Goal: Task Accomplishment & Management: Manage account settings

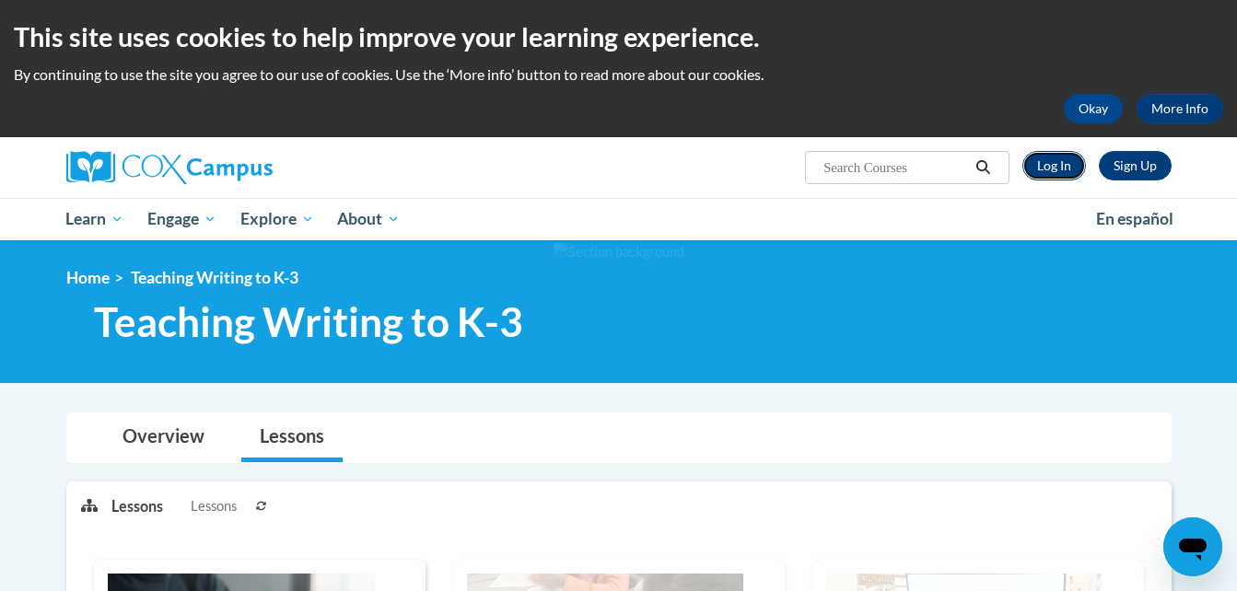
click at [1061, 169] on link "Log In" at bounding box center [1054, 165] width 64 height 29
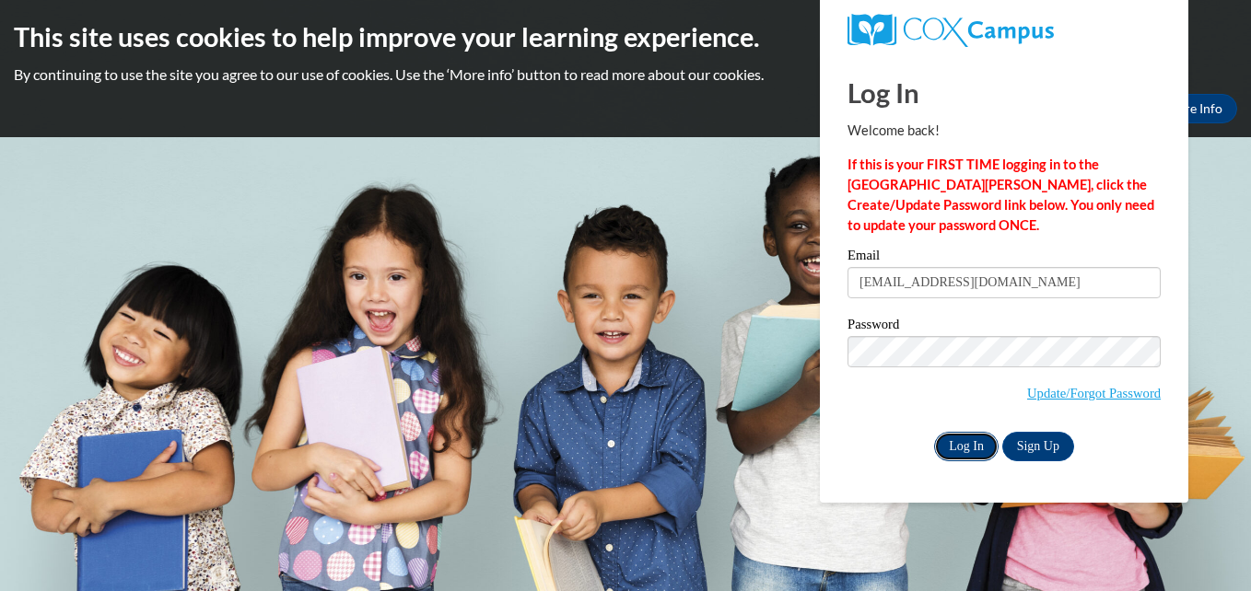
click at [971, 440] on input "Log In" at bounding box center [966, 446] width 64 height 29
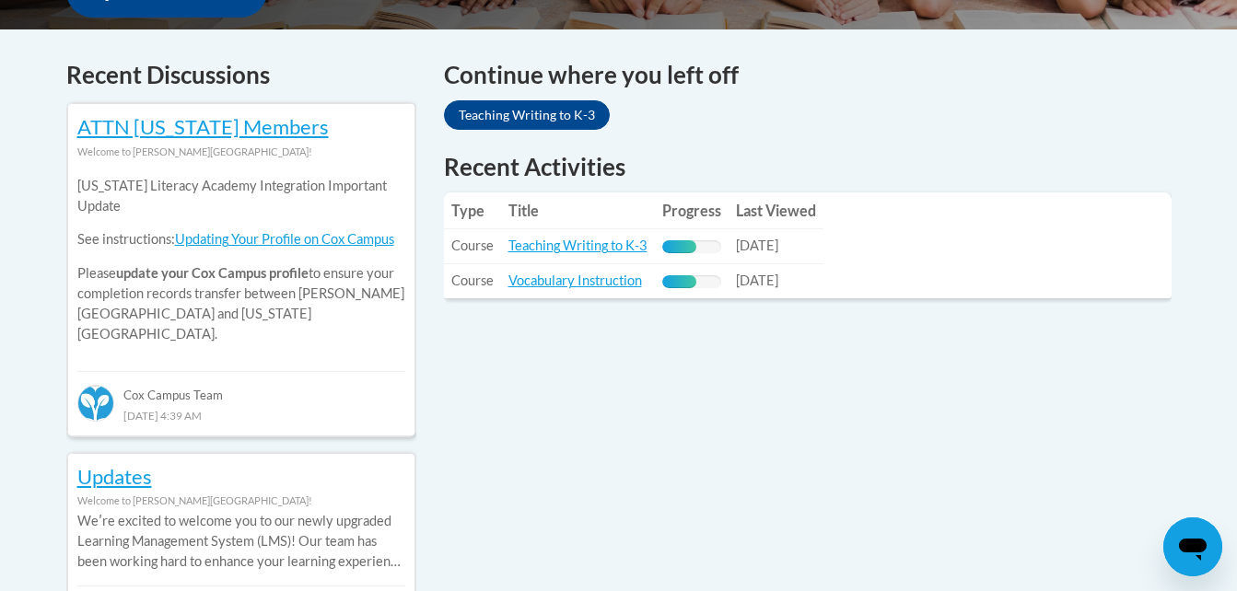
scroll to position [750, 0]
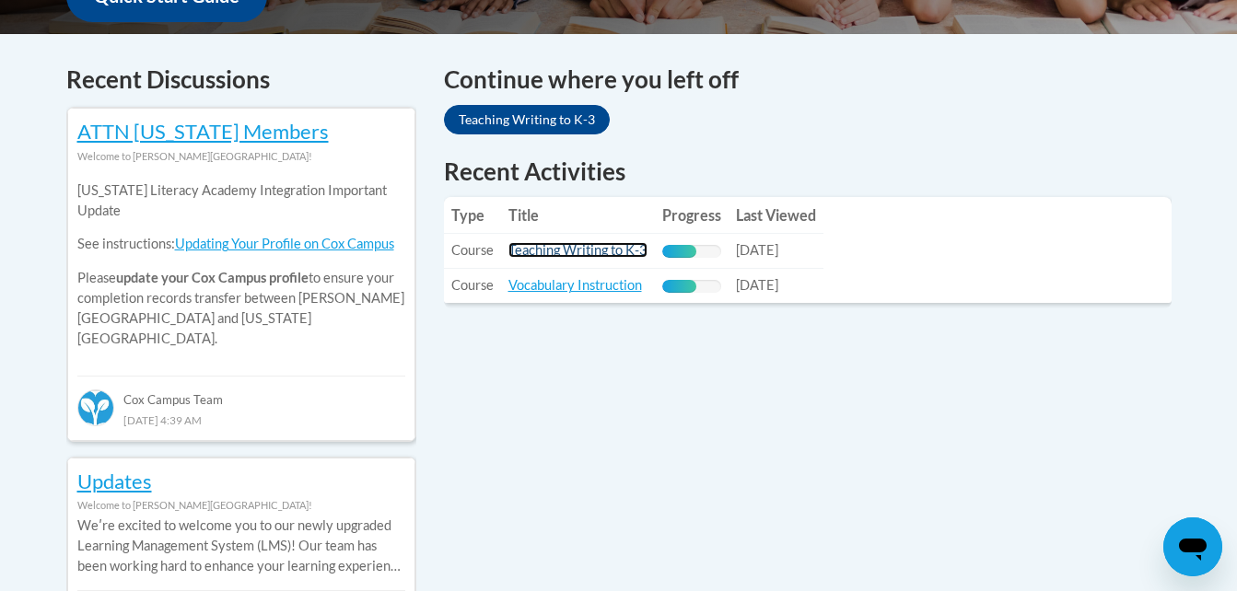
click at [609, 252] on link "Teaching Writing to K-3" at bounding box center [577, 250] width 139 height 16
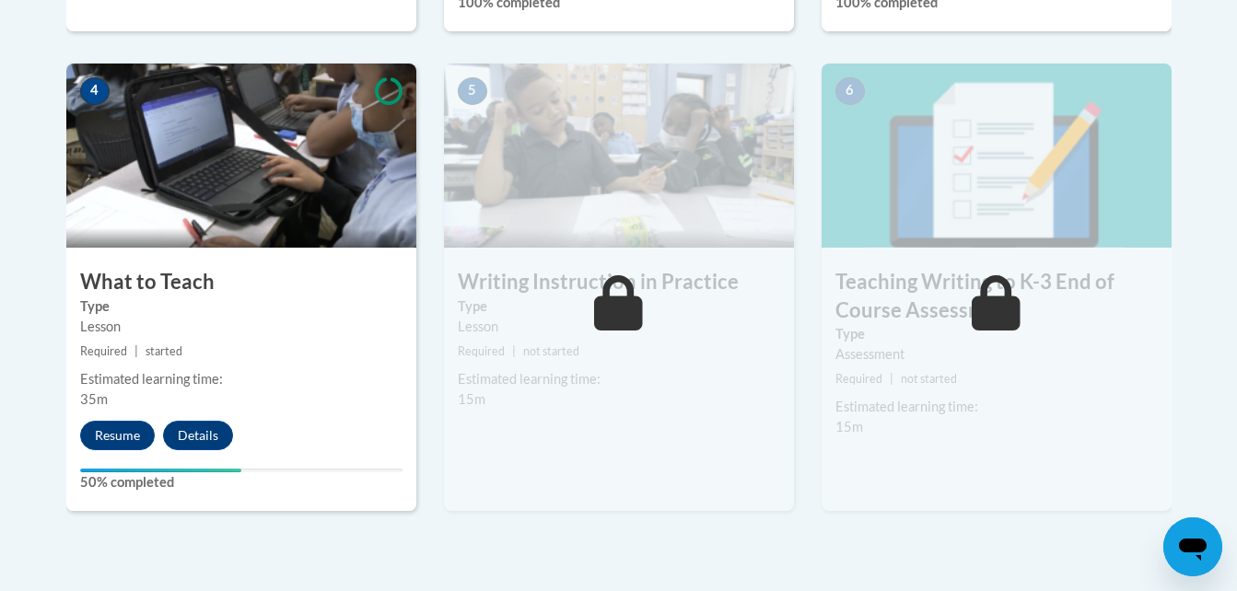
scroll to position [1037, 0]
